Goal: Task Accomplishment & Management: Manage account settings

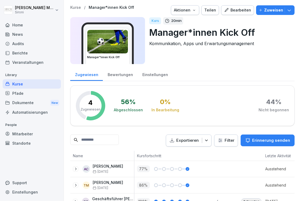
click at [17, 45] on div "Audits" at bounding box center [32, 43] width 58 height 9
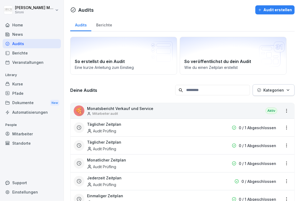
click at [24, 44] on div "Audits" at bounding box center [32, 43] width 58 height 9
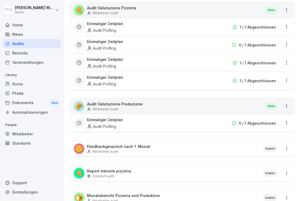
scroll to position [309, 0]
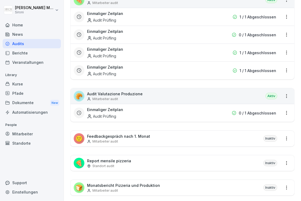
click at [187, 107] on div "Einmaliger Zeitplan Audit Prüfling" at bounding box center [148, 113] width 122 height 12
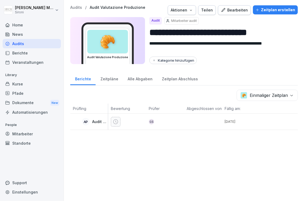
click at [17, 42] on div "Audits" at bounding box center [32, 43] width 58 height 9
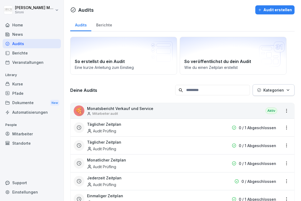
click at [106, 109] on p "Monatsbericht Verkauf und Service" at bounding box center [120, 109] width 66 height 6
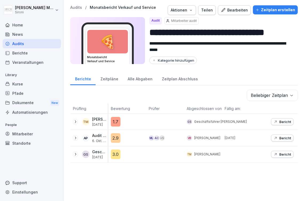
click at [236, 9] on div "Bearbeiten" at bounding box center [234, 10] width 27 height 6
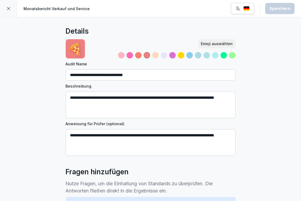
click at [215, 44] on div "Emoji auswählen" at bounding box center [217, 44] width 32 height 6
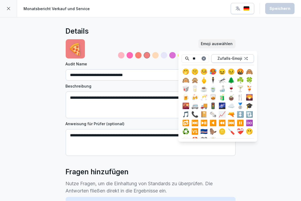
type input "*"
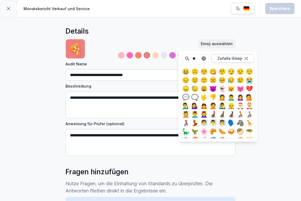
type input "*"
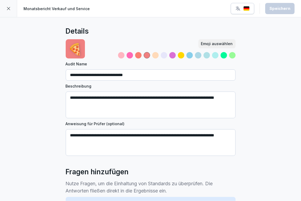
click at [7, 9] on icon at bounding box center [8, 8] width 4 height 4
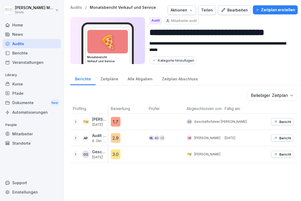
click at [20, 42] on div "Audits" at bounding box center [32, 43] width 58 height 9
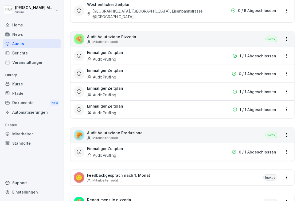
scroll to position [309, 0]
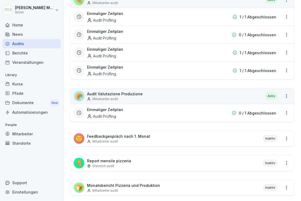
click at [115, 163] on p "Monatsbericht Pizzeria und Produktion" at bounding box center [123, 186] width 73 height 6
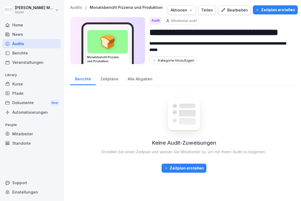
click at [75, 9] on p "Audits" at bounding box center [76, 7] width 12 height 5
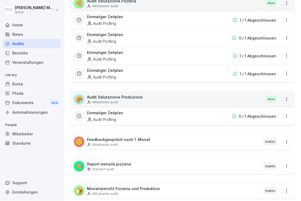
scroll to position [309, 0]
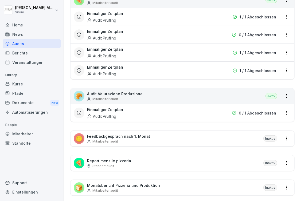
click at [116, 91] on p "Audit Valutazione Produzione" at bounding box center [115, 94] width 56 height 6
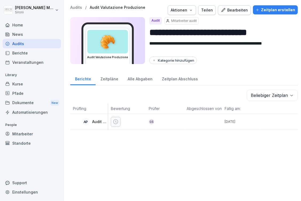
click at [116, 122] on icon at bounding box center [115, 121] width 5 height 5
click at [23, 85] on div "Kurse" at bounding box center [32, 83] width 58 height 9
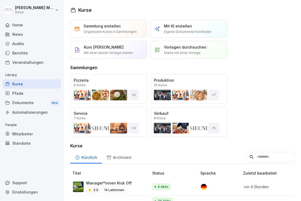
click at [123, 182] on p "Manager*innen Kick Off" at bounding box center [108, 183] width 45 height 6
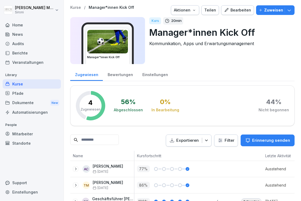
click at [246, 11] on div "Bearbeiten" at bounding box center [237, 10] width 27 height 6
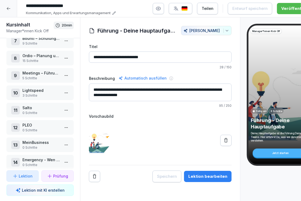
scroll to position [118, 0]
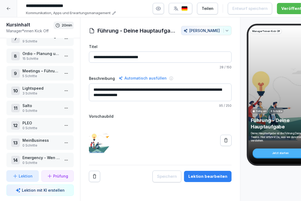
click at [7, 10] on icon at bounding box center [8, 8] width 4 height 4
